Goal: Task Accomplishment & Management: Complete application form

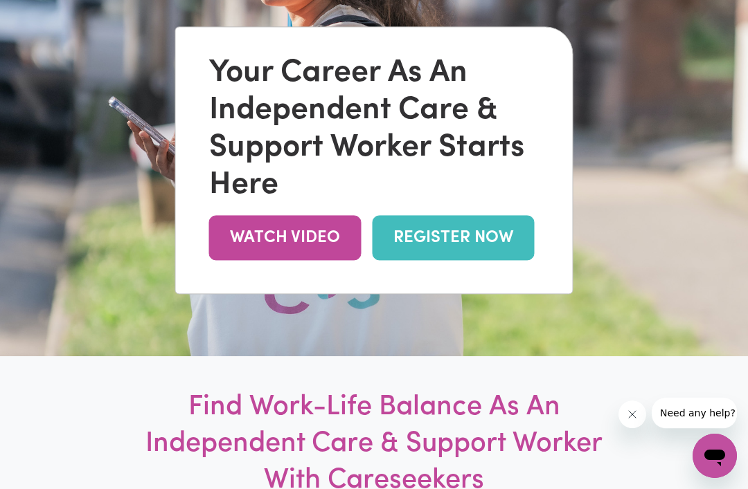
scroll to position [181, 0]
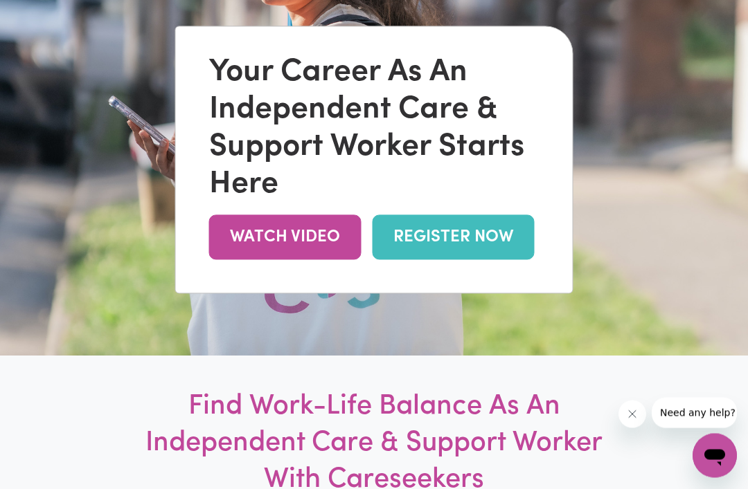
click at [440, 260] on link "REGISTER NOW" at bounding box center [453, 238] width 162 height 45
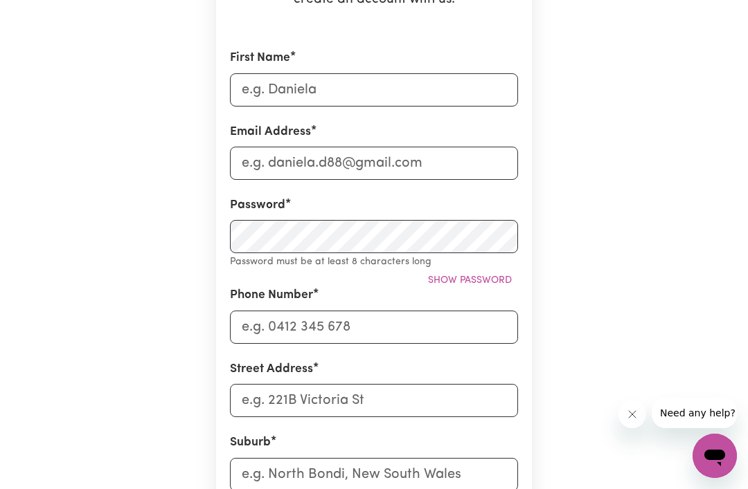
scroll to position [253, 0]
click at [320, 79] on input "First Name" at bounding box center [374, 90] width 288 height 33
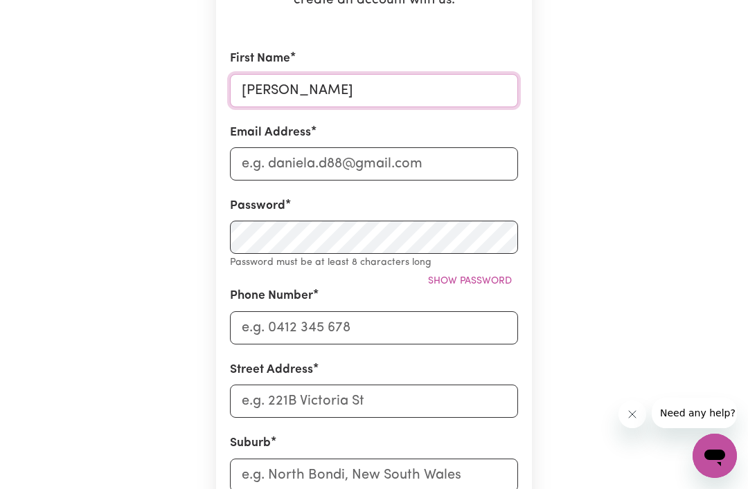
type input "Jenny"
click at [318, 156] on input "Email Address" at bounding box center [374, 163] width 288 height 33
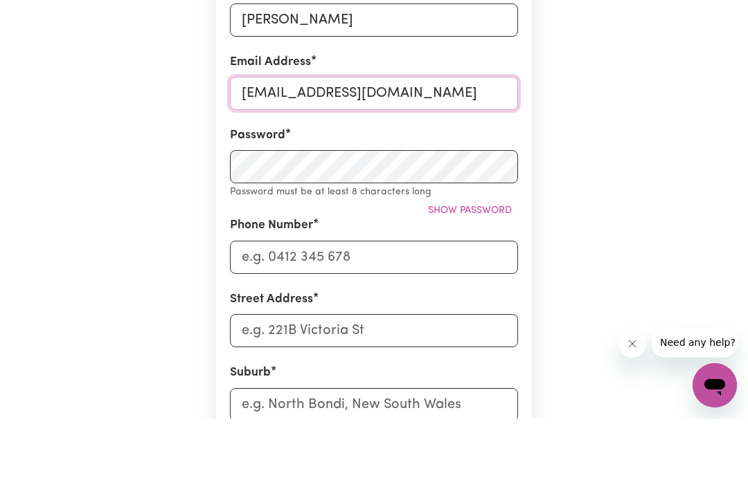
type input "jennyclough7@gmail.com"
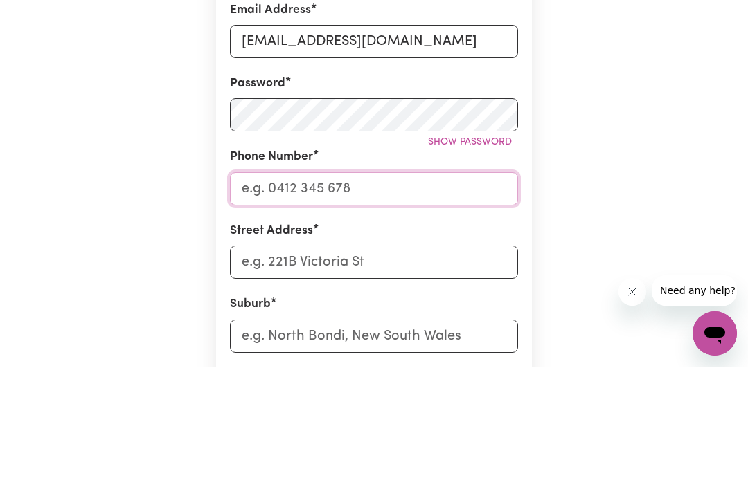
click at [388, 295] on input "Phone Number" at bounding box center [374, 311] width 288 height 33
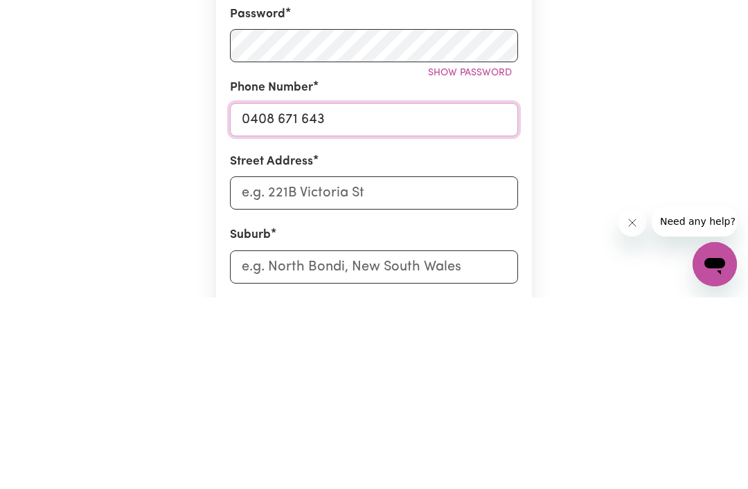
type input "0408 671 643"
click at [289, 368] on input "Street Address" at bounding box center [374, 384] width 288 height 33
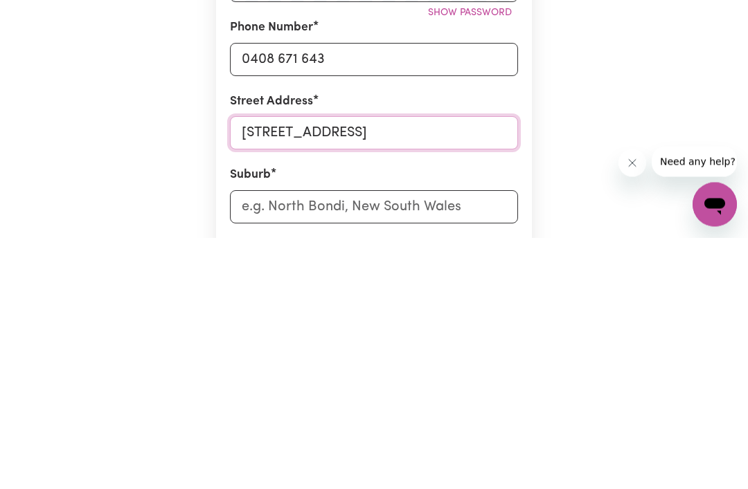
type input "7 Blomfield Crescent"
click at [323, 442] on input "text" at bounding box center [374, 458] width 288 height 33
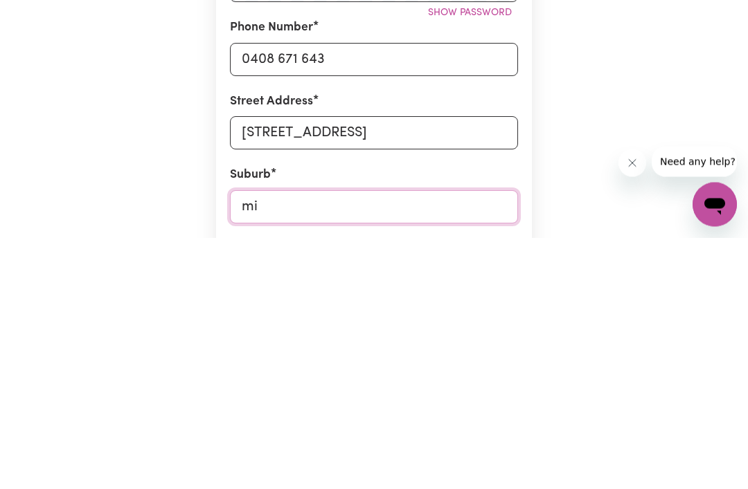
type input "m"
type input "Mitta"
type input "Mitta MITTA, Victoria, 3701"
type input "Mittag"
type input "MittagONG, New South Wales, 2575"
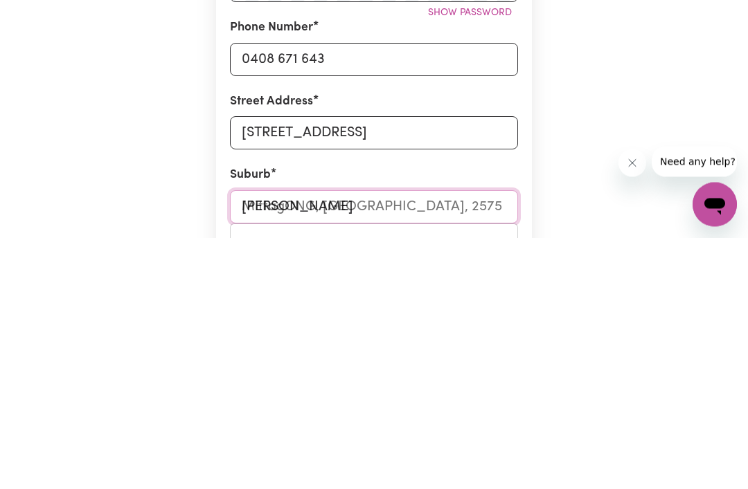
type input "Mittago"
type input "MittagoNG, New South Wales, 2575"
type input "Mittagon"
type input "MittagonG, New South Wales, 2575"
type input "Mittagong"
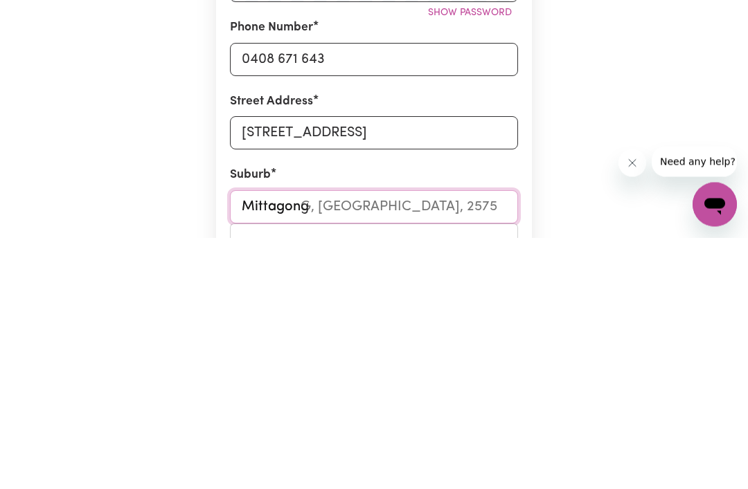
type input "Mittagong, New South Wales, 2575"
type input "Mittagong"
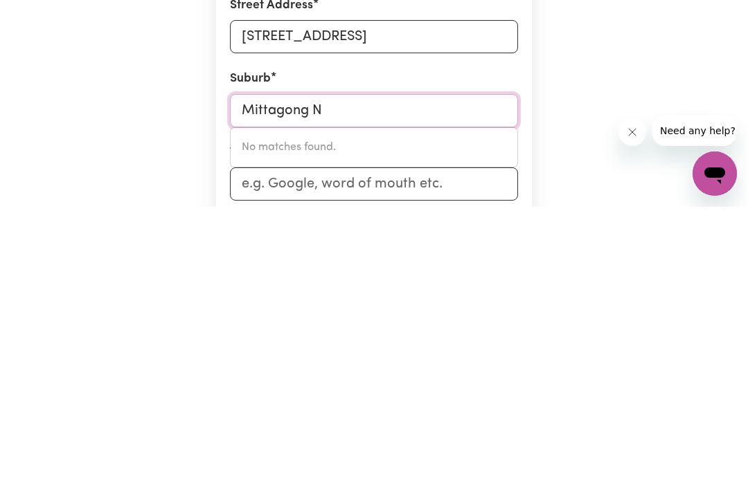
scroll to position [333, 0]
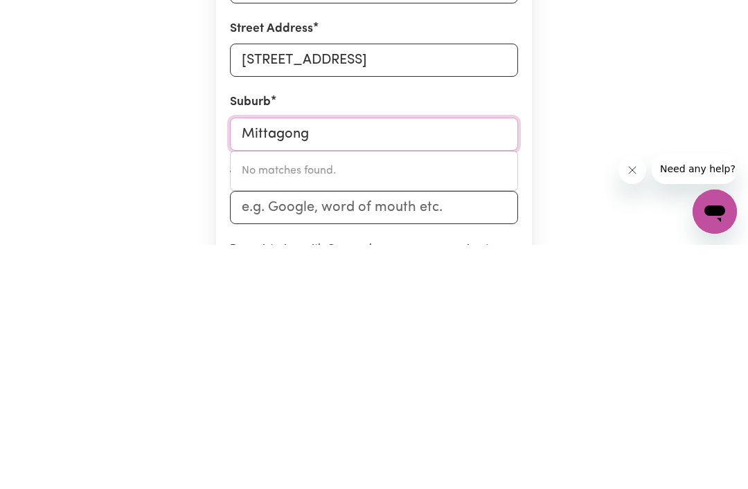
type input "Mittagong"
type input "Mittagong, New South Wales, 2575"
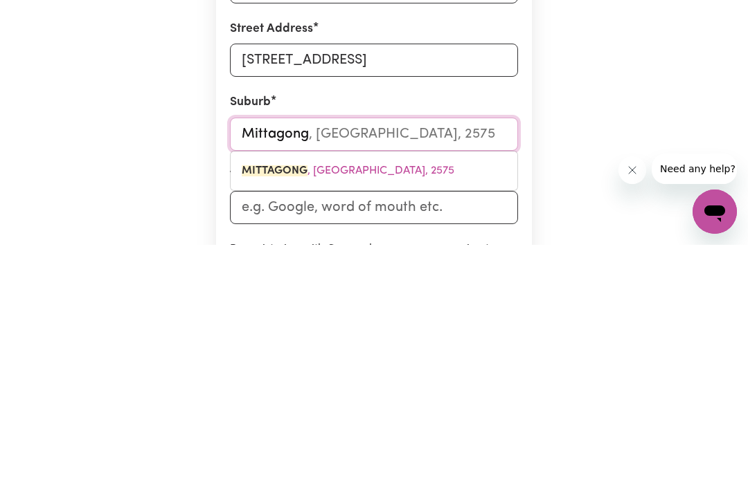
click at [435, 362] on input "Mittagong" at bounding box center [374, 378] width 288 height 33
click at [393, 402] on link "MITTAGONG , New South Wales, 2575" at bounding box center [374, 416] width 287 height 28
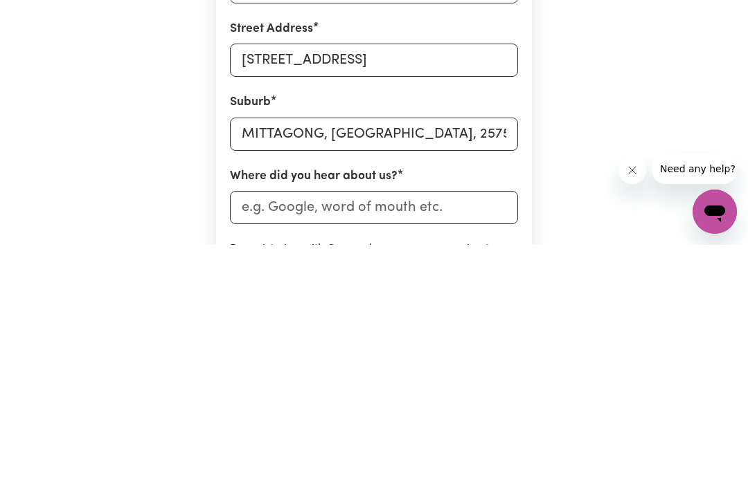
scroll to position [577, 0]
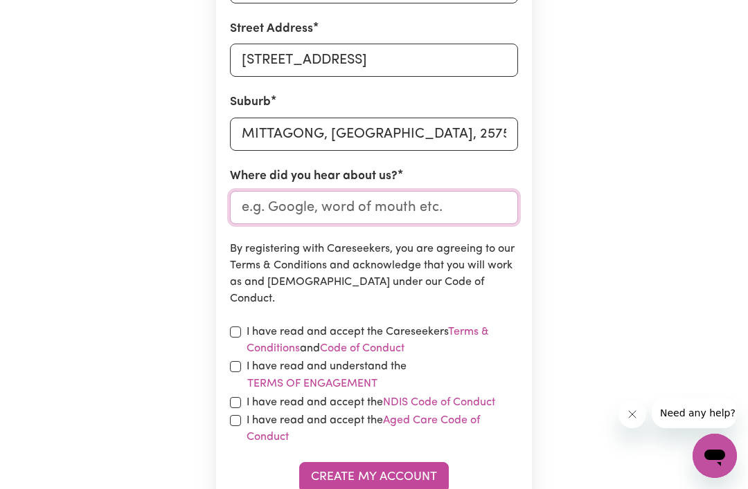
click at [321, 204] on input "Where did you hear about us?" at bounding box center [374, 207] width 288 height 33
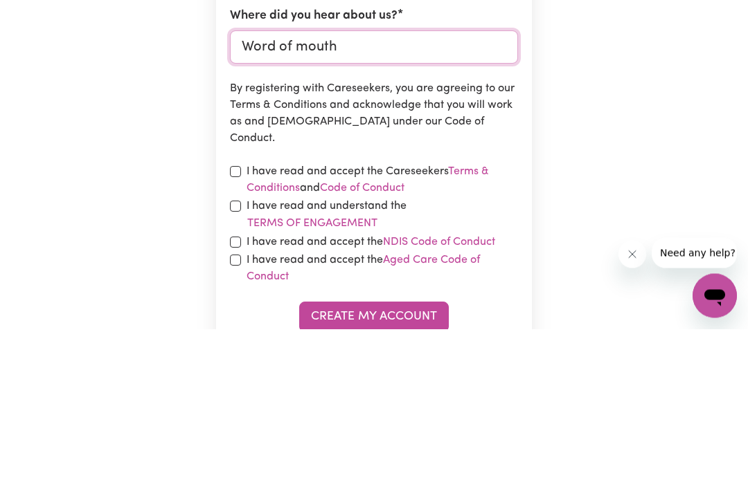
type input "Word of mouth"
click at [239, 327] on input "checkbox" at bounding box center [235, 332] width 11 height 11
checkbox input "true"
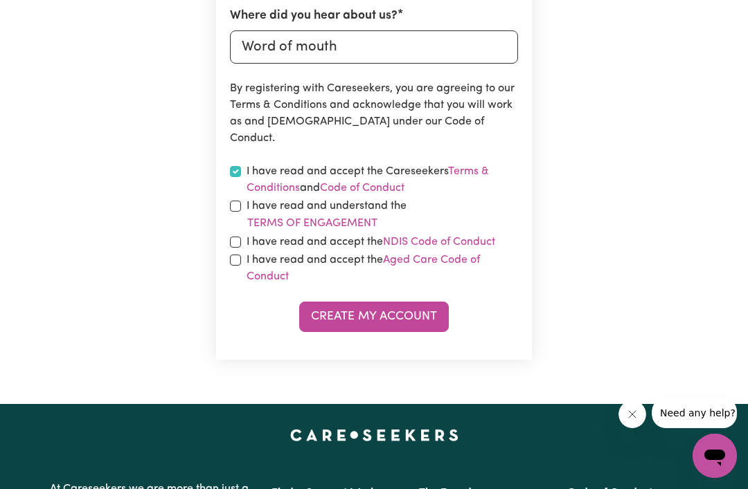
click at [240, 242] on input "checkbox" at bounding box center [235, 242] width 11 height 11
checkbox input "true"
click at [238, 203] on input "checkbox" at bounding box center [235, 206] width 11 height 11
checkbox input "true"
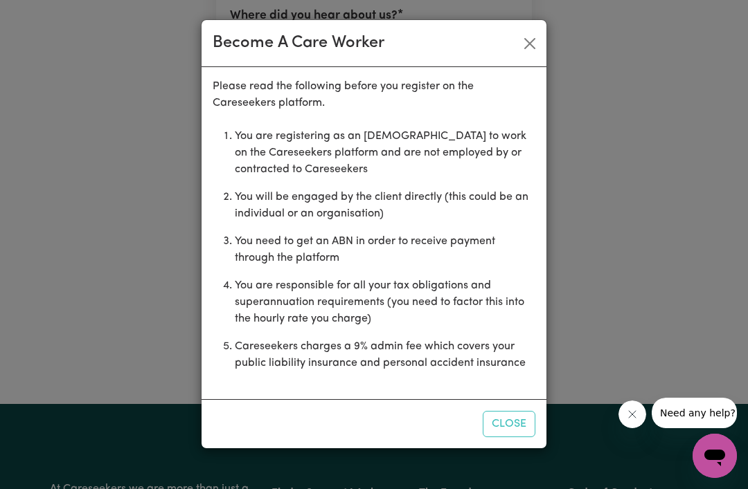
click at [520, 39] on button "Close" at bounding box center [530, 44] width 22 height 22
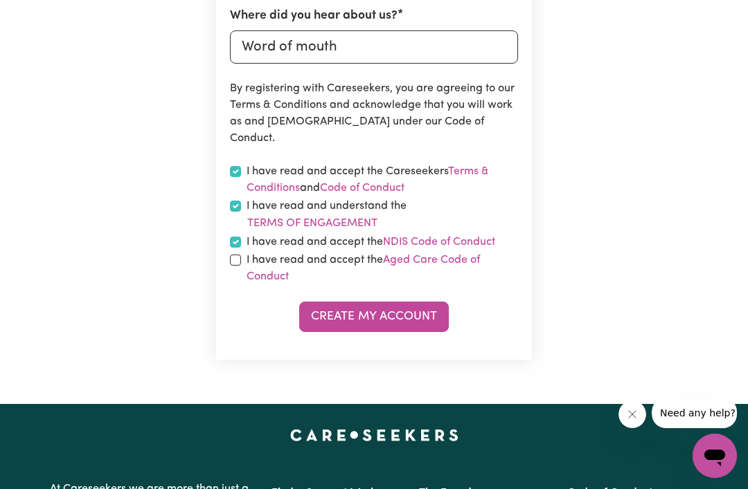
click at [236, 259] on input "checkbox" at bounding box center [235, 260] width 11 height 11
checkbox input "true"
click at [398, 323] on button "Create My Account" at bounding box center [374, 317] width 150 height 30
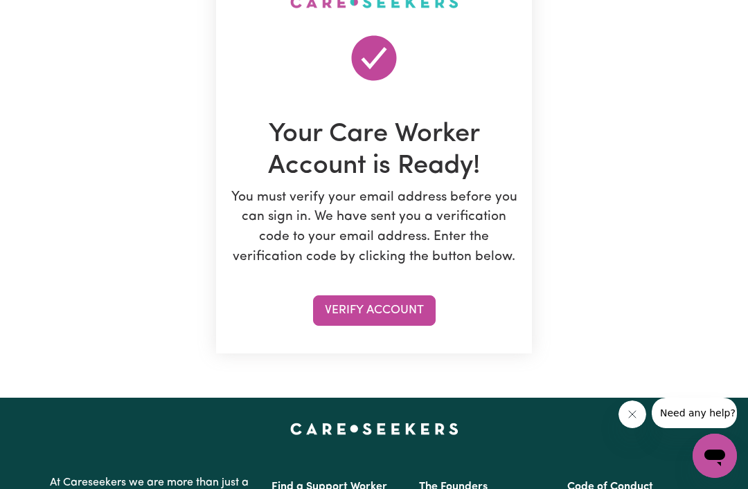
scroll to position [124, 0]
click at [417, 309] on button "Verify Account" at bounding box center [374, 311] width 123 height 30
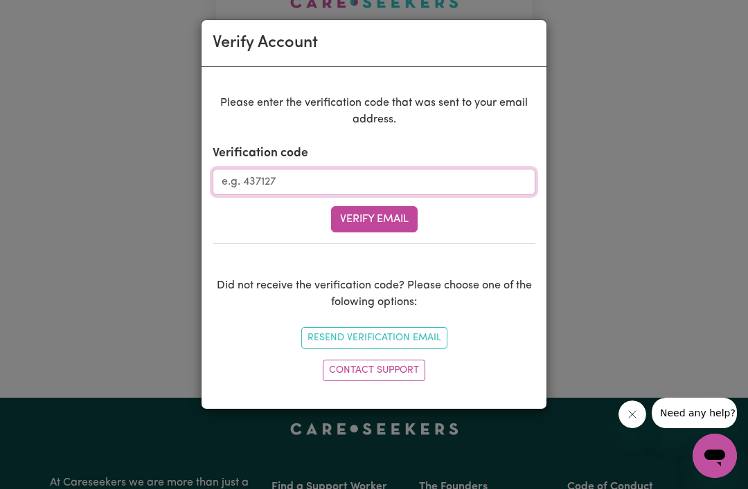
click at [281, 181] on input "Verification code" at bounding box center [374, 182] width 323 height 26
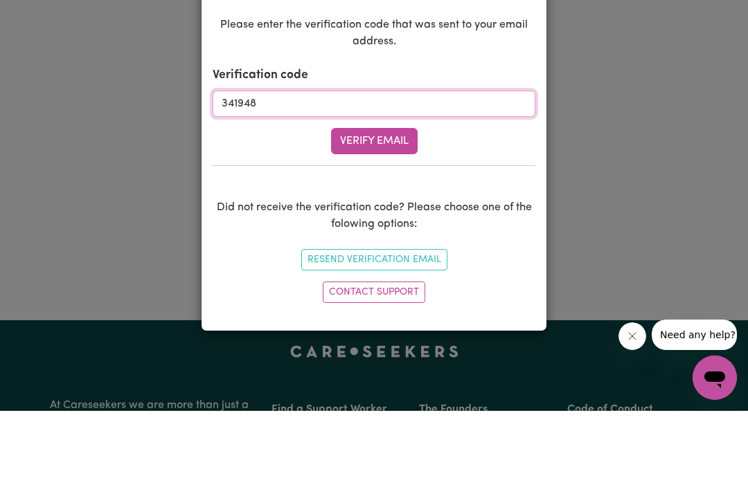
type input "341948"
click at [388, 206] on button "Verify Email" at bounding box center [374, 219] width 87 height 26
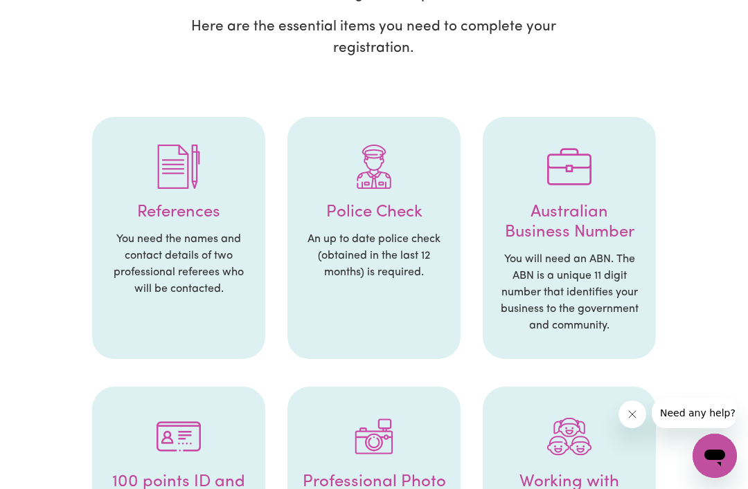
scroll to position [216, 0]
